Goal: Task Accomplishment & Management: Use online tool/utility

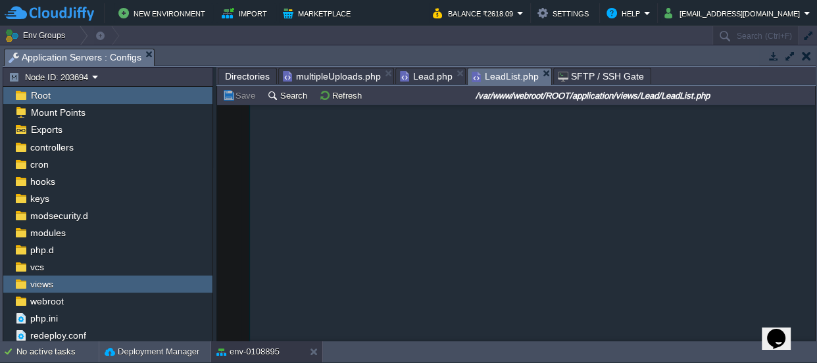
click at [488, 74] on span "LeadList.php" at bounding box center [505, 76] width 67 height 16
click at [414, 72] on span "Lead.php" at bounding box center [426, 76] width 53 height 16
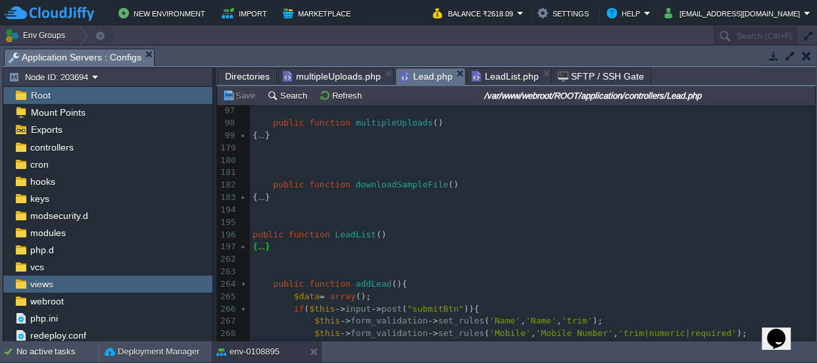
scroll to position [297, 0]
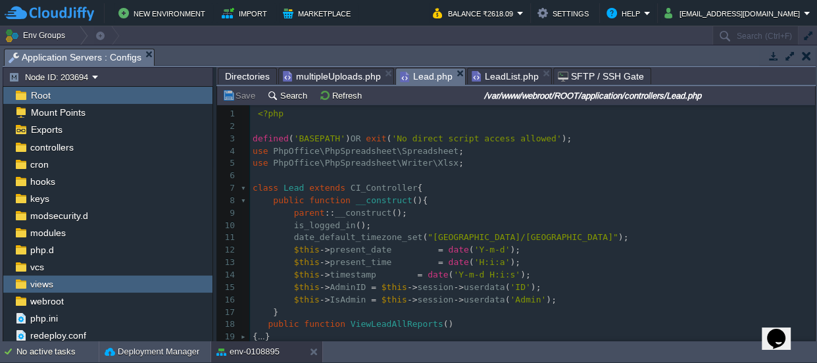
click at [237, 72] on span "Directories" at bounding box center [247, 76] width 45 height 16
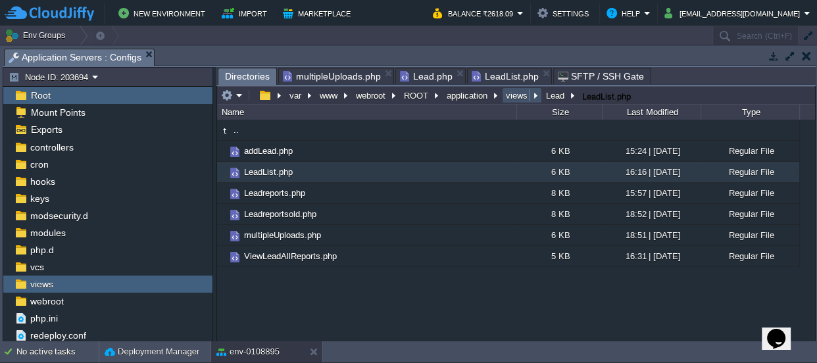
click at [524, 95] on button "views" at bounding box center [517, 95] width 27 height 12
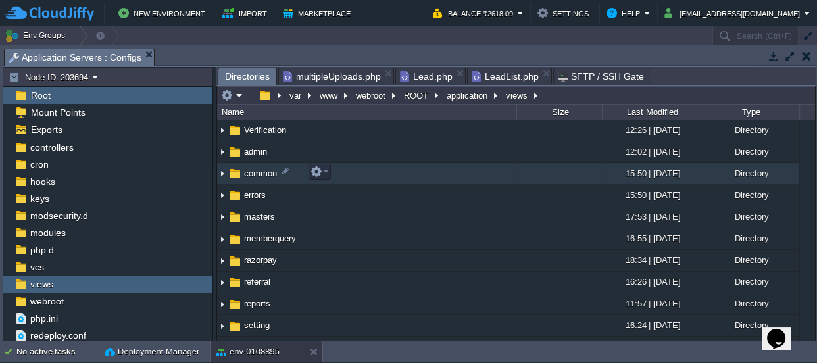
click at [262, 168] on span "common" at bounding box center [260, 173] width 37 height 11
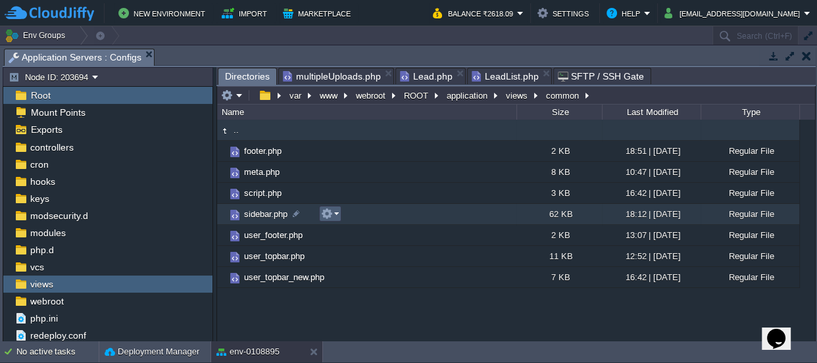
click at [333, 212] on em at bounding box center [330, 214] width 18 height 12
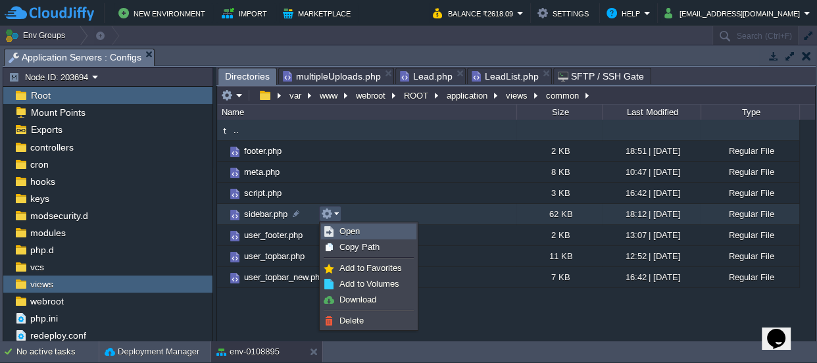
click at [345, 226] on span "Open" at bounding box center [349, 231] width 20 height 10
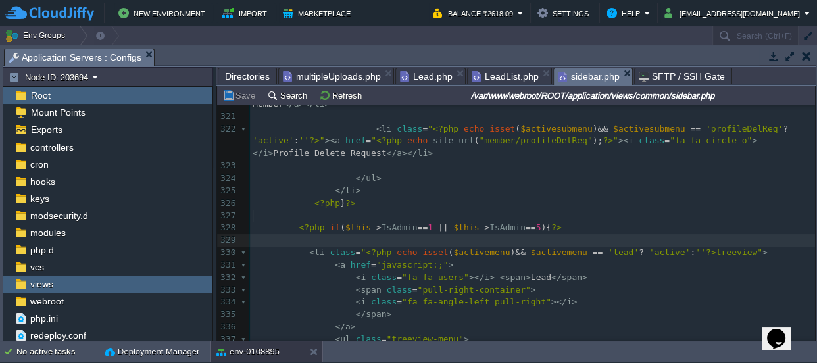
click at [308, 247] on pre "< li class = " <?php echo isset ( $activemenu ) && $activemenu == 'lead' ? 'act…" at bounding box center [532, 253] width 565 height 12
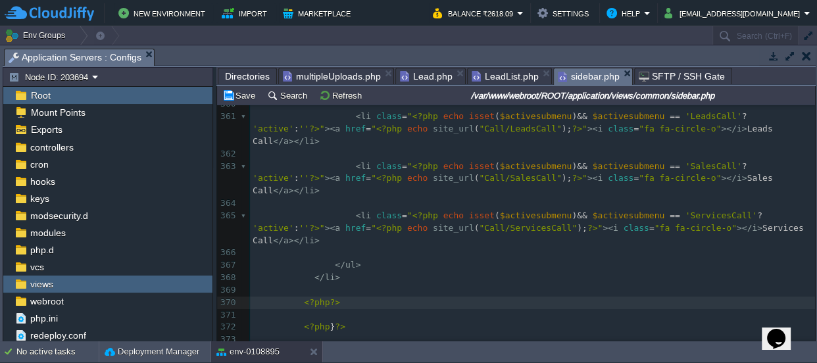
type textarea "<?php?>"
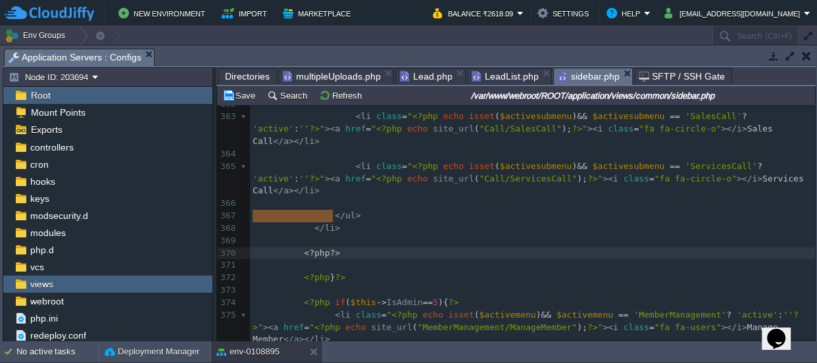
drag, startPoint x: 339, startPoint y: 214, endPoint x: 219, endPoint y: 210, distance: 119.8
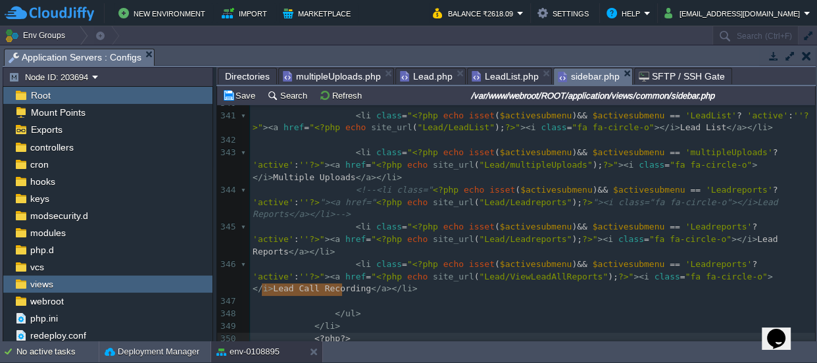
type textarea "<?php?>"
drag, startPoint x: 352, startPoint y: 289, endPoint x: 249, endPoint y: 288, distance: 103.3
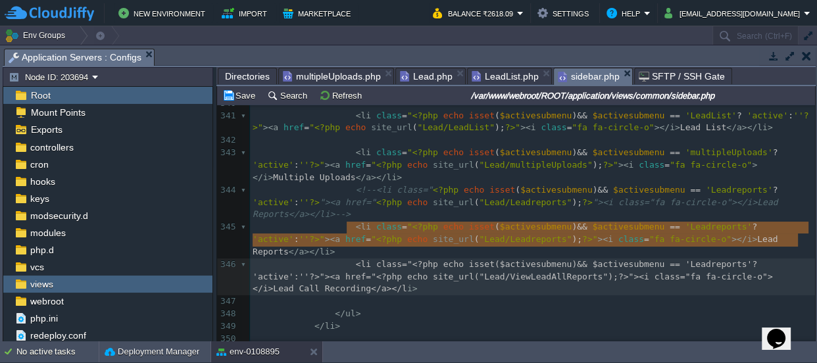
type textarea "<li class="<?php echo isset($activesubmenu) && $activesubmenu == 'Leadreports'?…"
drag, startPoint x: 344, startPoint y: 227, endPoint x: 802, endPoint y: 235, distance: 458.5
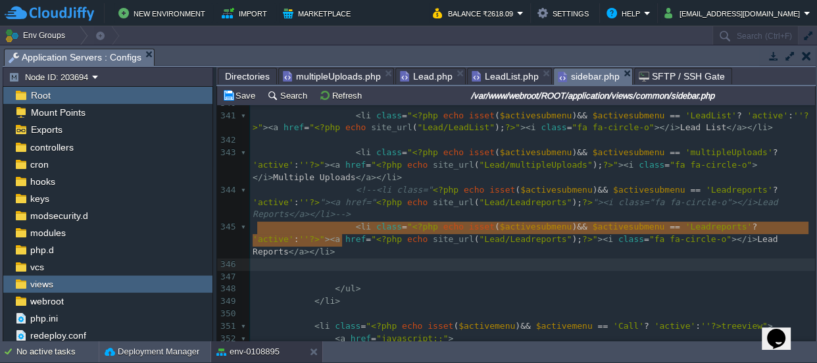
drag, startPoint x: 356, startPoint y: 235, endPoint x: 297, endPoint y: 237, distance: 59.3
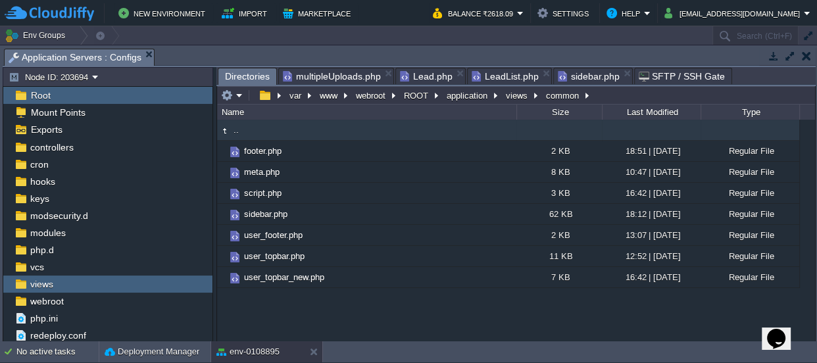
click at [236, 72] on span "Directories" at bounding box center [247, 76] width 45 height 16
click at [42, 148] on span "controllers" at bounding box center [52, 147] width 48 height 12
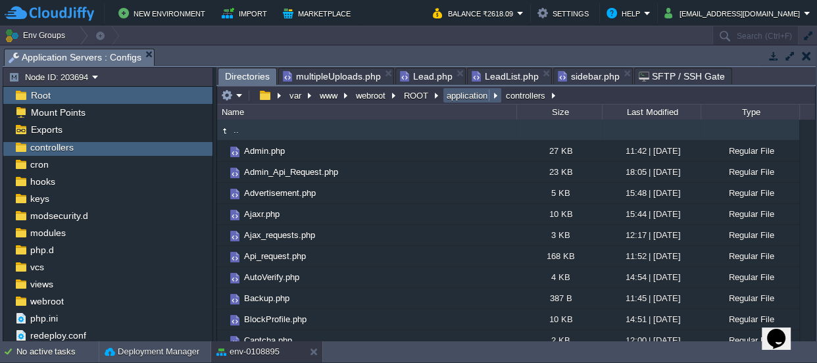
click at [480, 92] on button "application" at bounding box center [468, 95] width 46 height 12
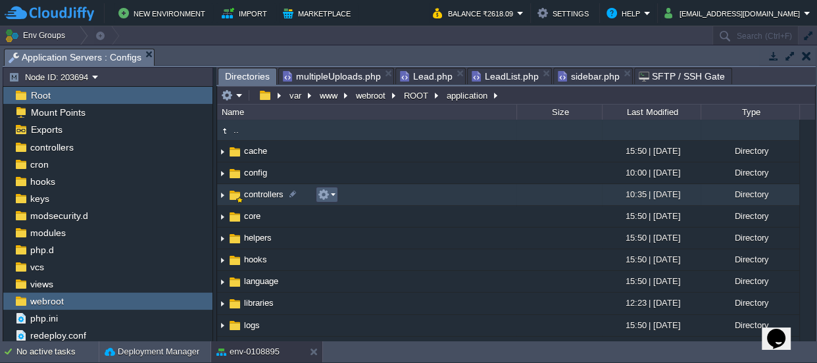
click at [322, 191] on button "button" at bounding box center [324, 195] width 12 height 12
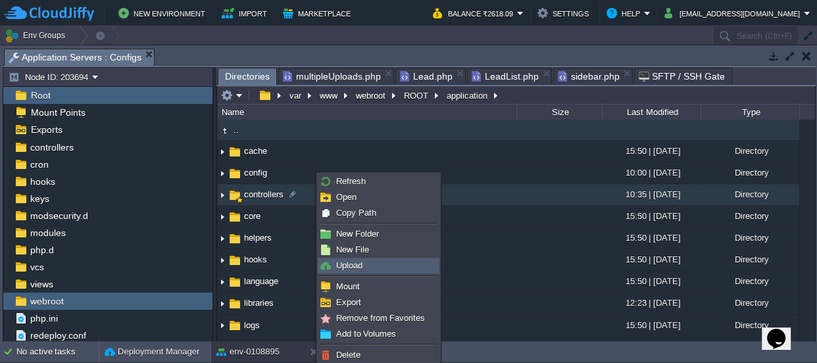
click at [361, 263] on span "Upload" at bounding box center [349, 265] width 26 height 10
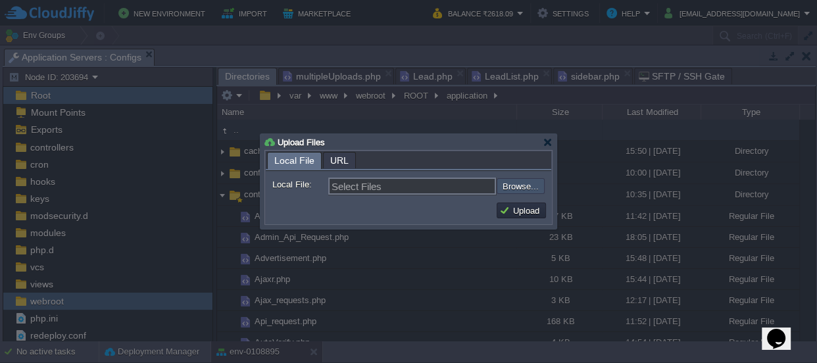
click at [527, 183] on input "file" at bounding box center [461, 186] width 166 height 16
type input "C:\fakepath\Call.php"
type input "Call.php"
click at [523, 211] on button "Upload" at bounding box center [521, 211] width 44 height 12
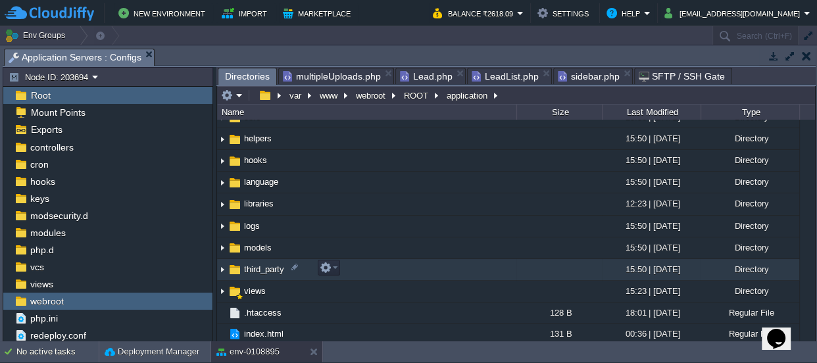
scroll to position [100, 0]
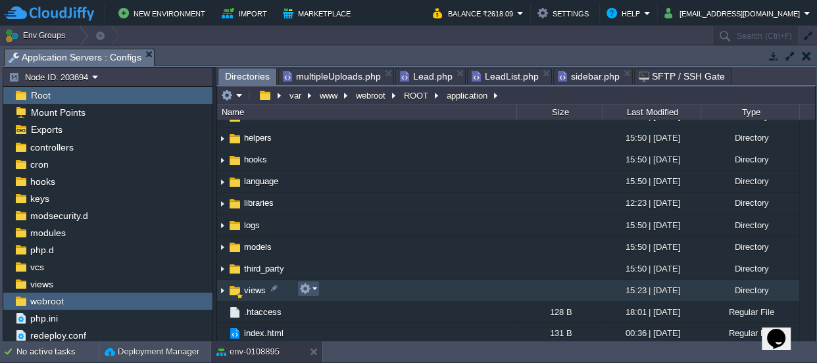
click at [306, 287] on button "button" at bounding box center [305, 289] width 12 height 12
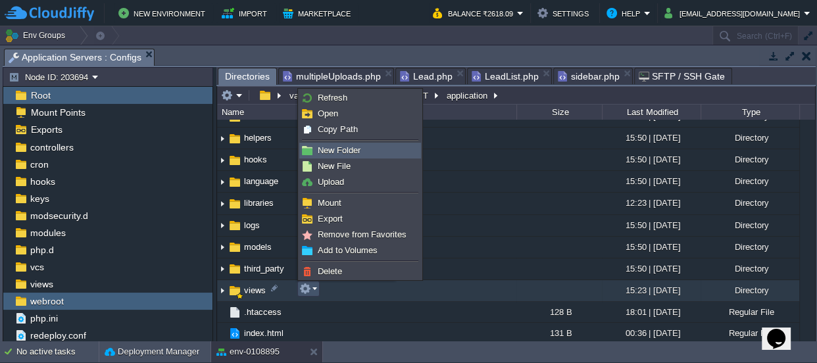
click at [337, 151] on span "New Folder" at bounding box center [339, 150] width 43 height 10
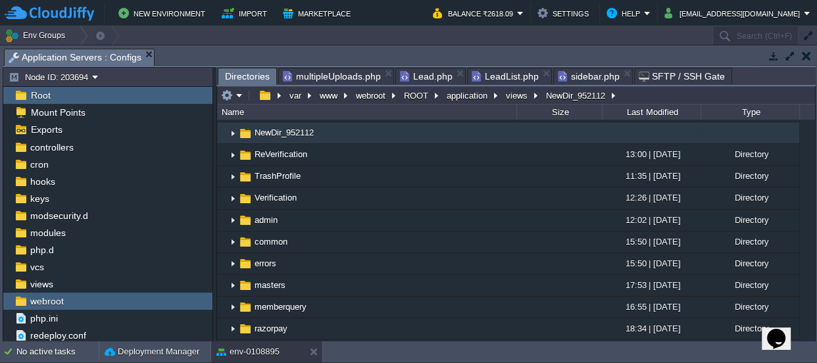
scroll to position [0, 0]
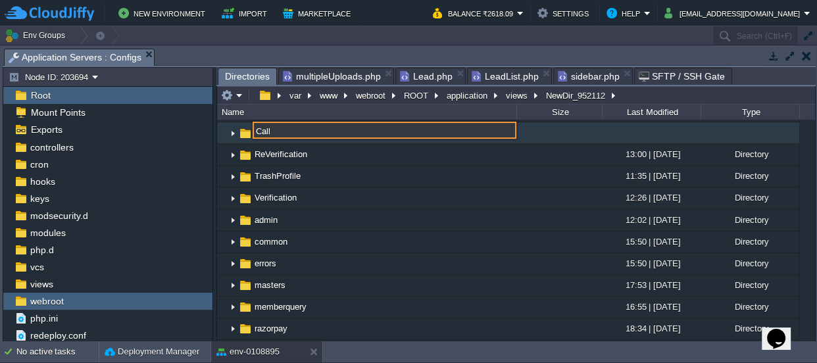
type input "Call"
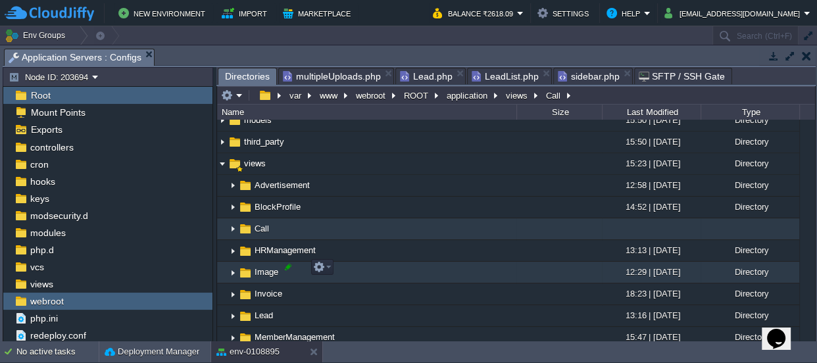
scroll to position [1196, 0]
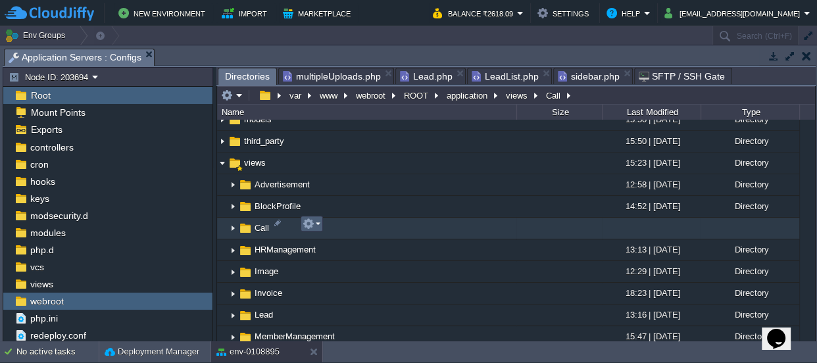
click at [317, 222] on em at bounding box center [312, 224] width 18 height 12
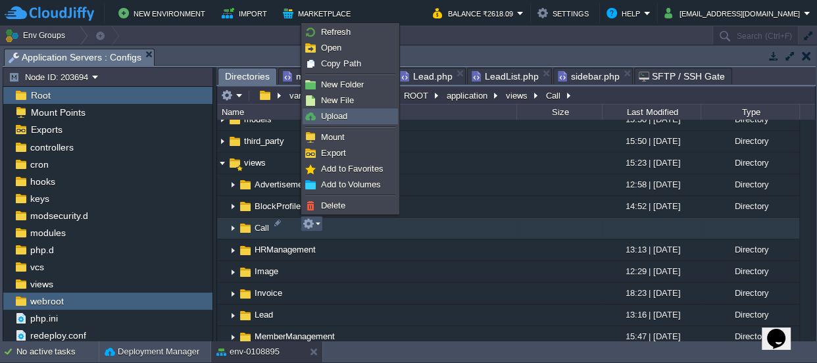
click at [341, 118] on span "Upload" at bounding box center [334, 116] width 26 height 10
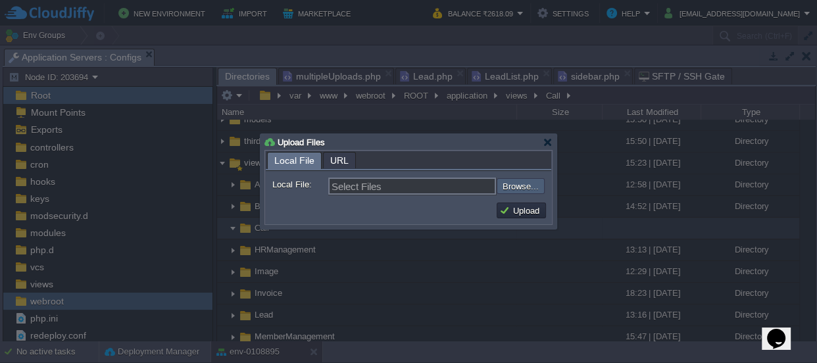
click at [539, 186] on input "file" at bounding box center [461, 186] width 166 height 16
type input "C:\fakepath\LeadsCall.php"
type input "LeadsCall.php, SalesCall.php, ServicesCall.php"
click at [522, 205] on button "Upload" at bounding box center [521, 211] width 44 height 12
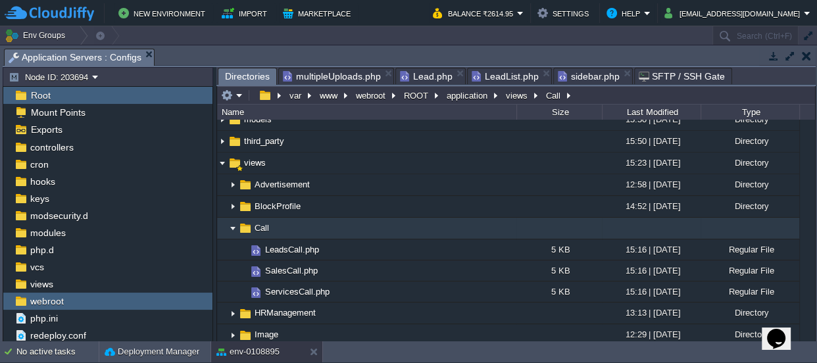
click at [570, 68] on span "sidebar.php" at bounding box center [589, 76] width 62 height 16
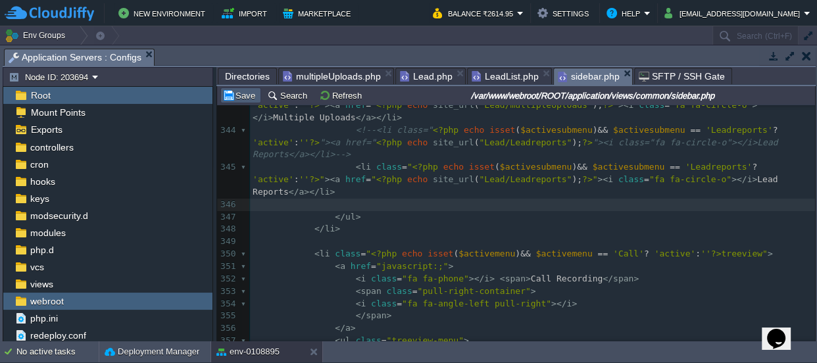
click at [237, 93] on button "Save" at bounding box center [240, 95] width 37 height 12
